Goal: Task Accomplishment & Management: Use online tool/utility

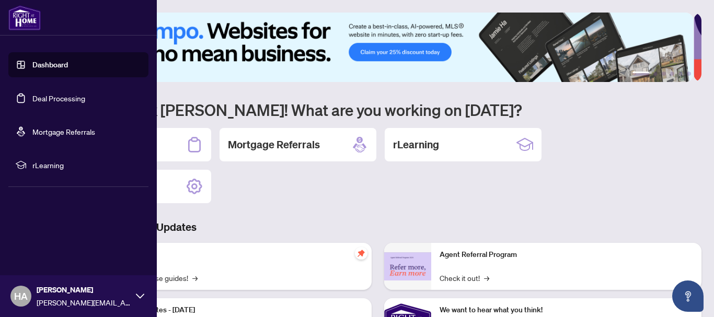
click at [32, 98] on link "Deal Processing" at bounding box center [58, 98] width 53 height 9
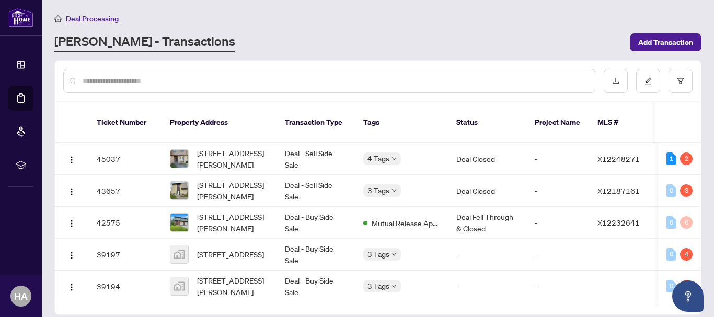
click at [183, 78] on input "text" at bounding box center [335, 81] width 504 height 12
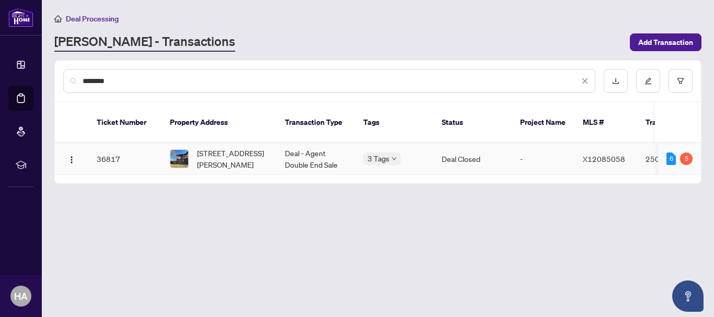
type input "********"
click at [100, 146] on td "36817" at bounding box center [124, 159] width 73 height 32
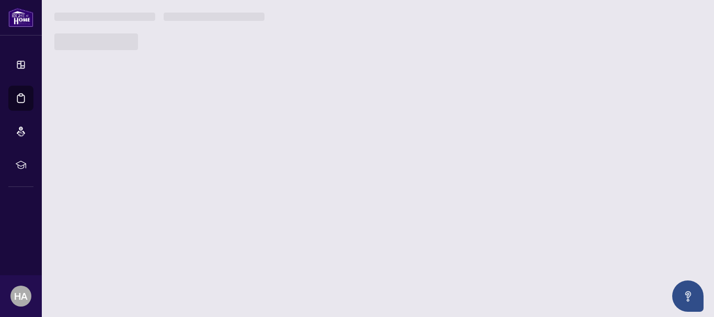
click at [100, 146] on main "Deal Processing [PERSON_NAME] - Transactions Add Transaction ******** Ticket Nu…" at bounding box center [378, 158] width 673 height 317
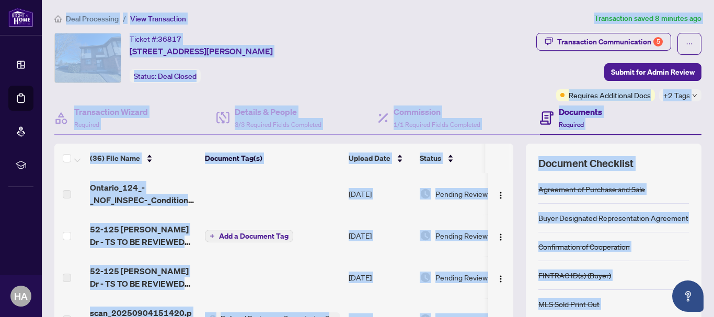
click at [403, 53] on div "Ticket #: 36817 [STREET_ADDRESS][PERSON_NAME] Status: Deal Closed" at bounding box center [228, 58] width 348 height 50
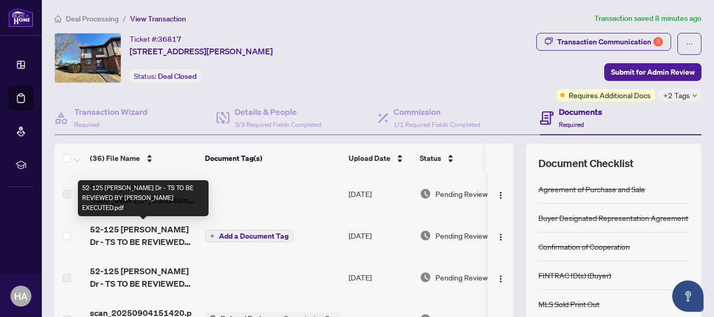
click at [173, 236] on span "52-125 [PERSON_NAME] Dr - TS TO BE REVIEWED BY [PERSON_NAME] EXECUTED.pdf" at bounding box center [143, 235] width 107 height 25
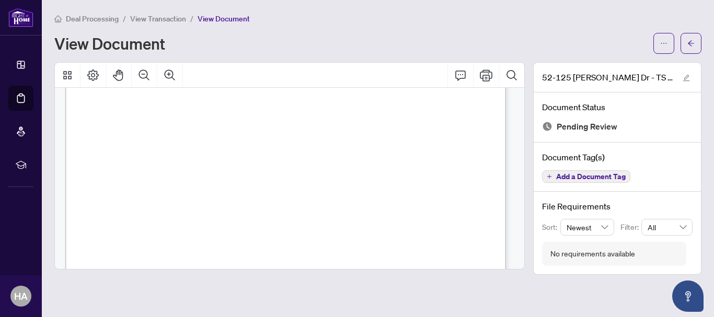
scroll to position [255, 0]
click at [324, 77] on div at bounding box center [290, 75] width 470 height 25
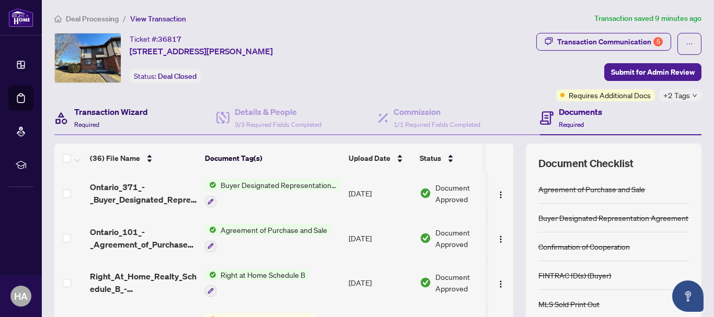
click at [145, 111] on h4 "Transaction Wizard" at bounding box center [111, 112] width 74 height 13
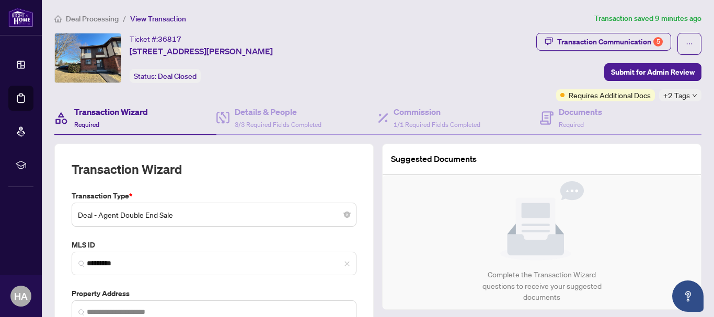
type input "**********"
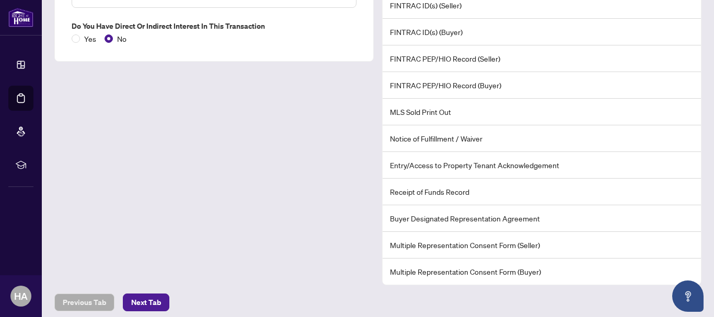
scroll to position [323, 0]
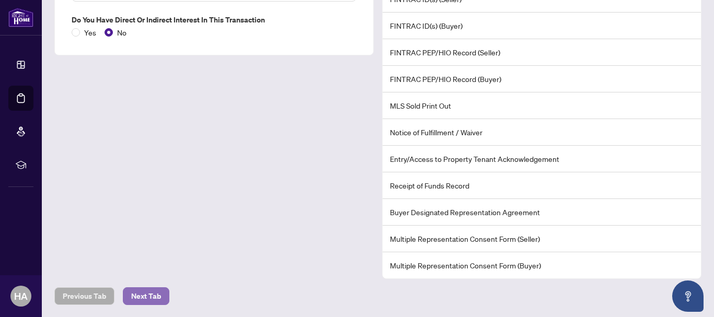
click at [152, 297] on span "Next Tab" at bounding box center [146, 296] width 30 height 17
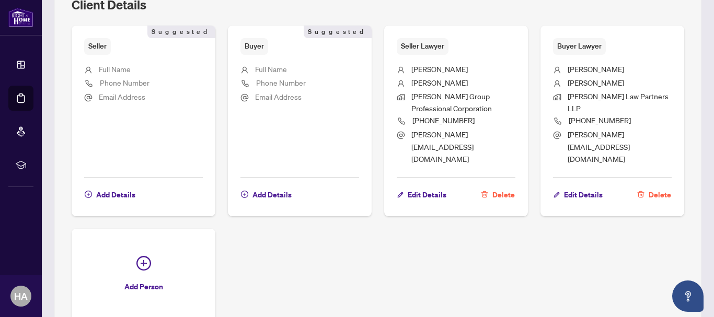
scroll to position [609, 0]
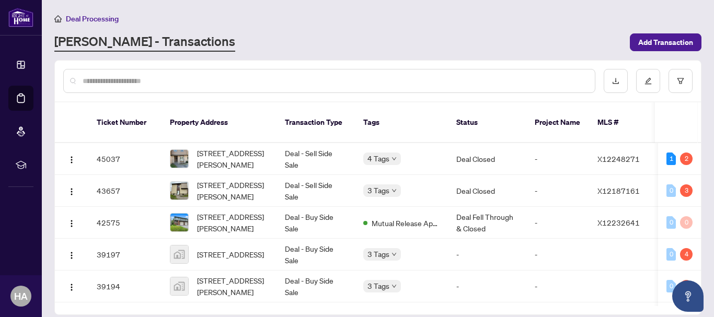
click at [152, 81] on input "text" at bounding box center [335, 81] width 504 height 12
click at [151, 81] on input "text" at bounding box center [335, 81] width 504 height 12
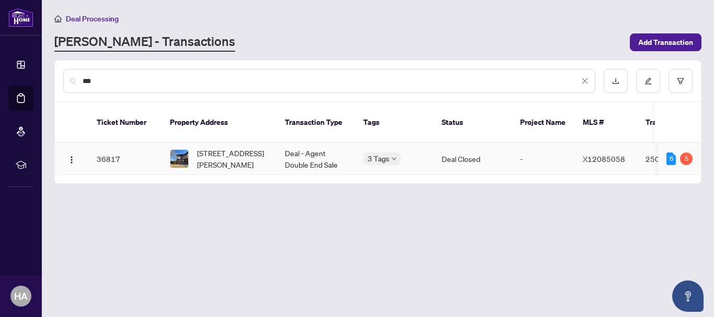
type input "***"
click at [115, 147] on td "36817" at bounding box center [124, 159] width 73 height 32
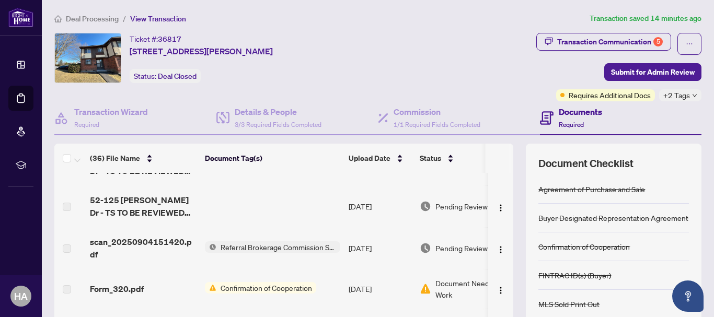
scroll to position [78, 0]
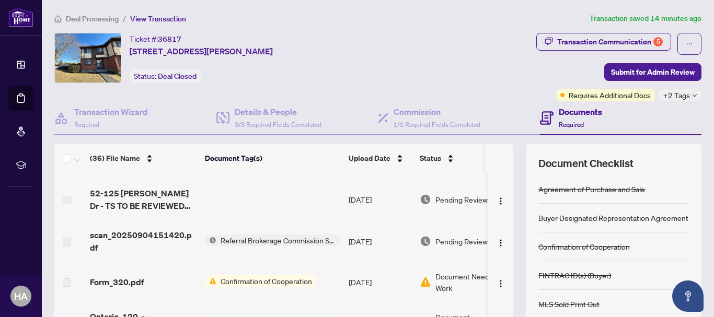
click at [235, 239] on span "Referral Brokerage Commission Statement" at bounding box center [279, 241] width 124 height 12
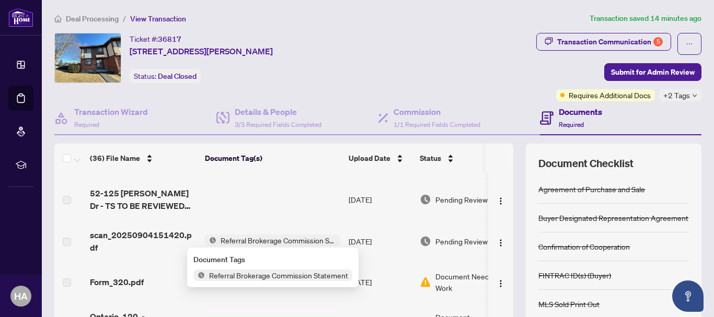
click at [235, 239] on span "Referral Brokerage Commission Statement" at bounding box center [279, 241] width 124 height 12
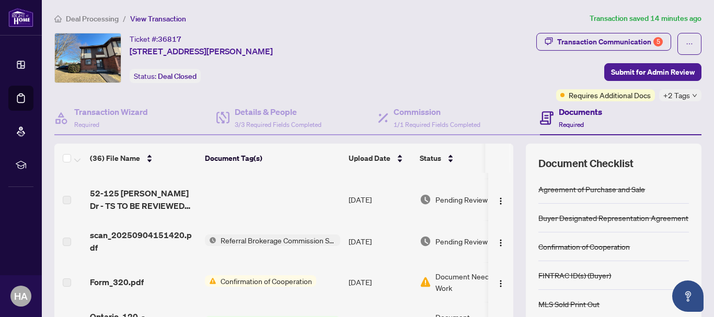
click at [235, 239] on span "Referral Brokerage Commission Statement" at bounding box center [279, 241] width 124 height 12
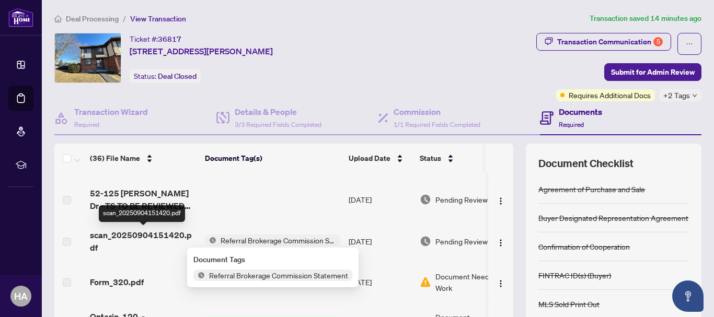
click at [179, 237] on span "scan_20250904151420.pdf" at bounding box center [143, 241] width 107 height 25
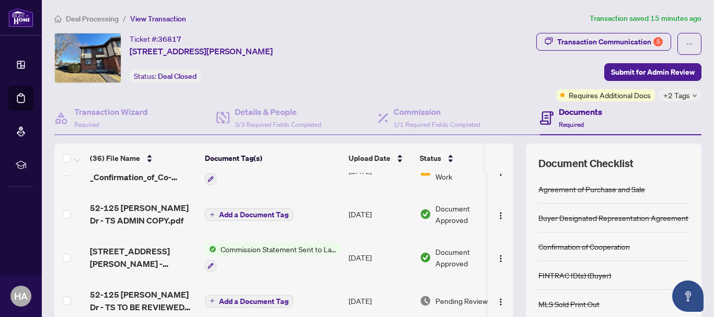
scroll to position [1011, 0]
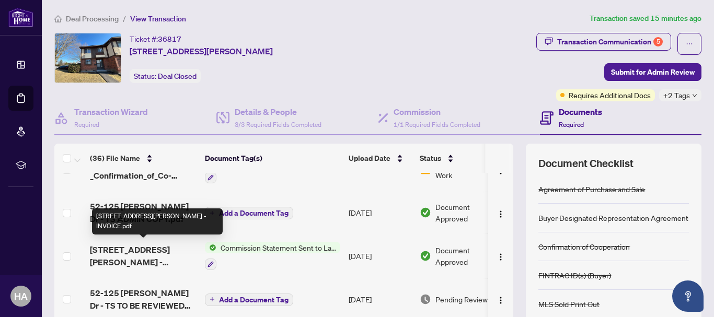
click at [132, 249] on span "[STREET_ADDRESS][PERSON_NAME] - INVOICE.pdf" at bounding box center [143, 256] width 107 height 25
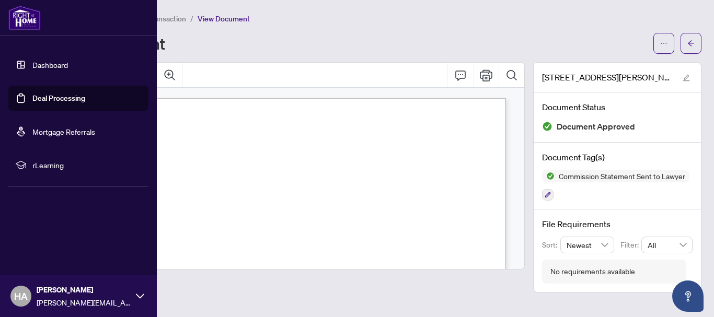
click at [71, 101] on link "Deal Processing" at bounding box center [58, 98] width 53 height 9
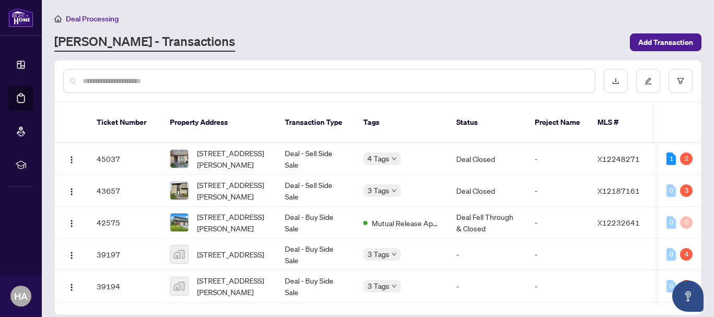
click at [132, 84] on input "text" at bounding box center [335, 81] width 504 height 12
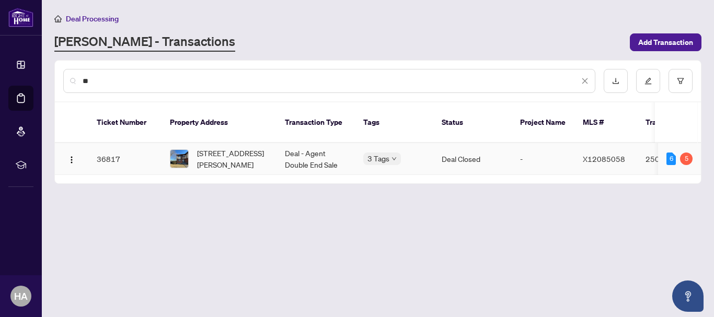
type input "**"
click at [105, 146] on td "36817" at bounding box center [124, 159] width 73 height 32
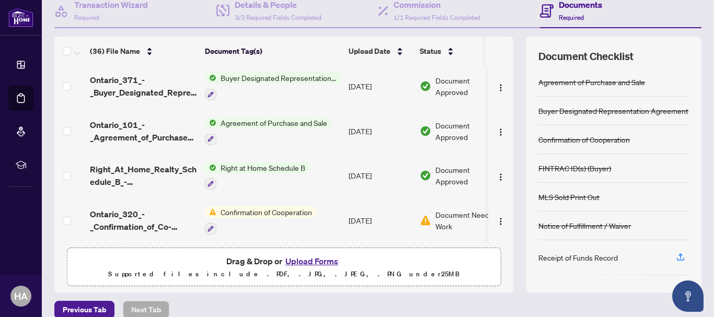
scroll to position [121, 0]
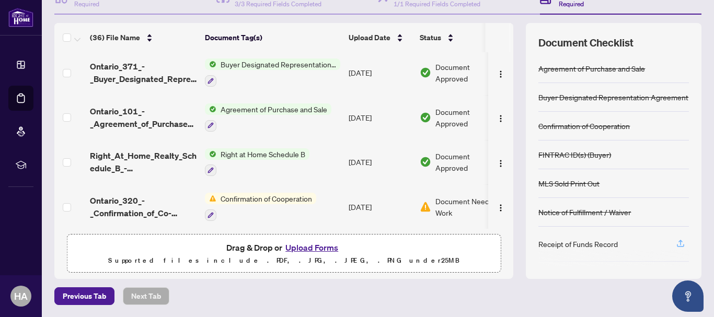
click at [676, 245] on icon "button" at bounding box center [680, 243] width 9 height 9
